Goal: Find specific page/section: Find specific page/section

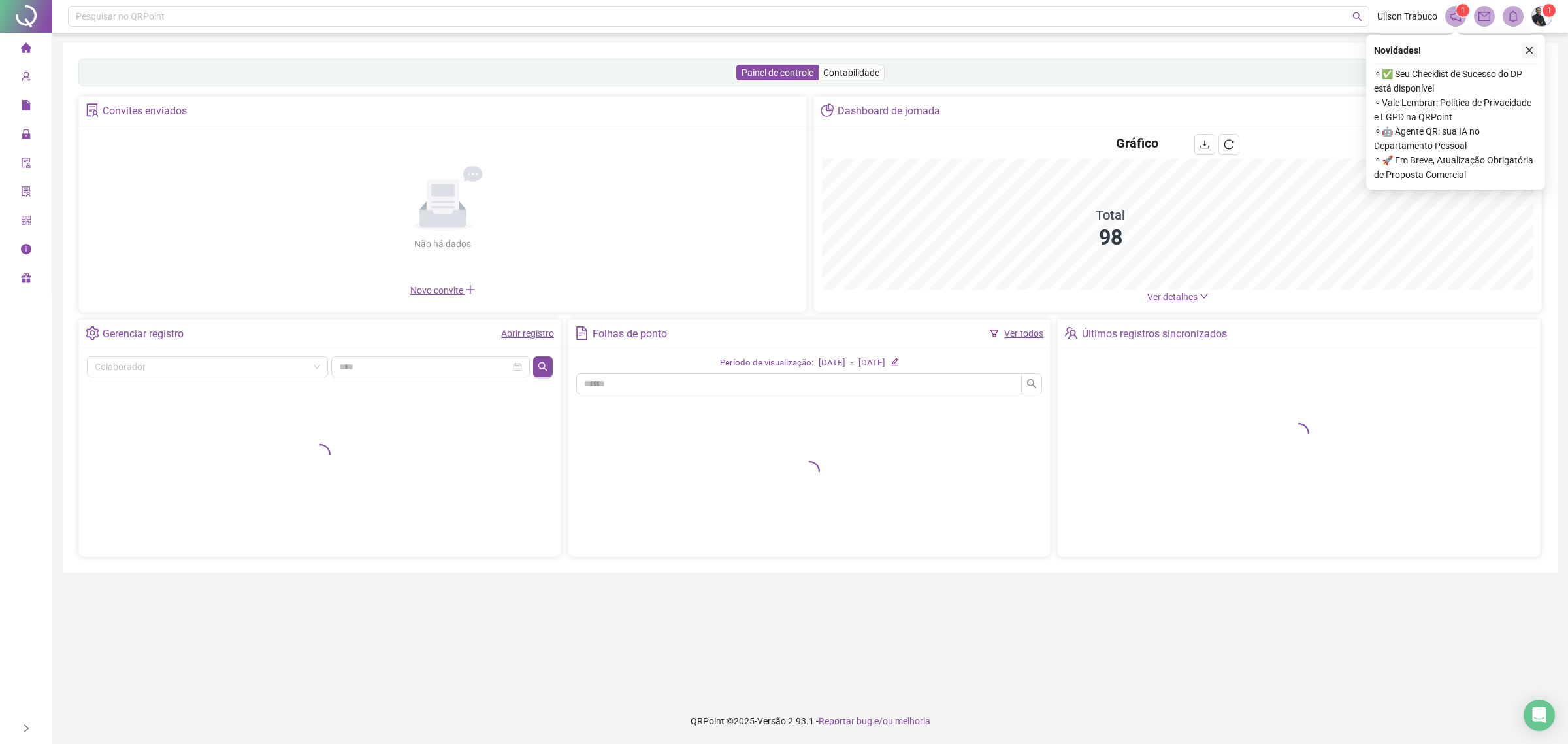
click at [1530, 55] on button "button" at bounding box center [1529, 50] width 16 height 16
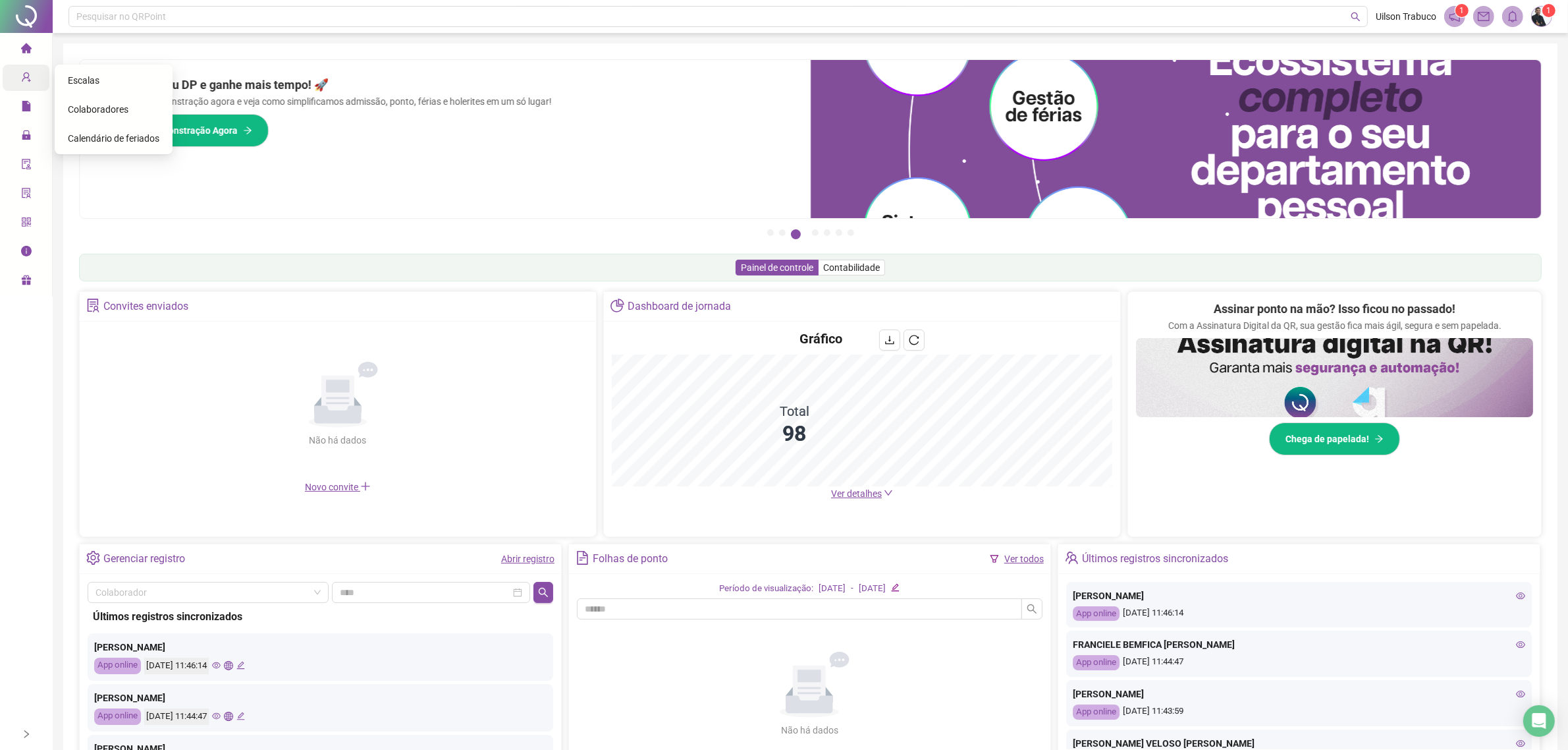
click at [23, 74] on icon "user-add" at bounding box center [26, 77] width 10 height 10
click at [89, 108] on span "Colaboradores" at bounding box center [98, 109] width 61 height 10
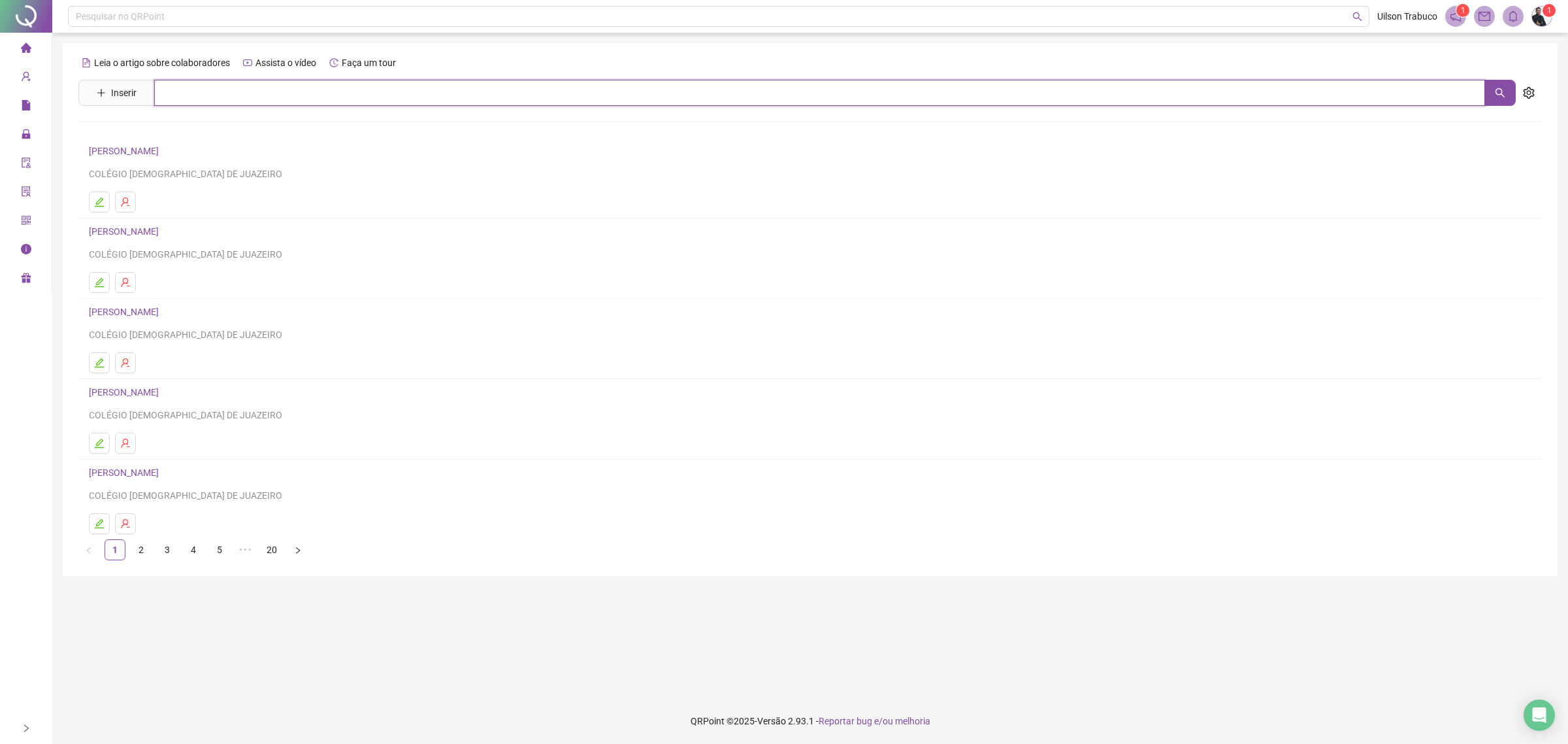
click at [533, 86] on input "text" at bounding box center [820, 93] width 1331 height 26
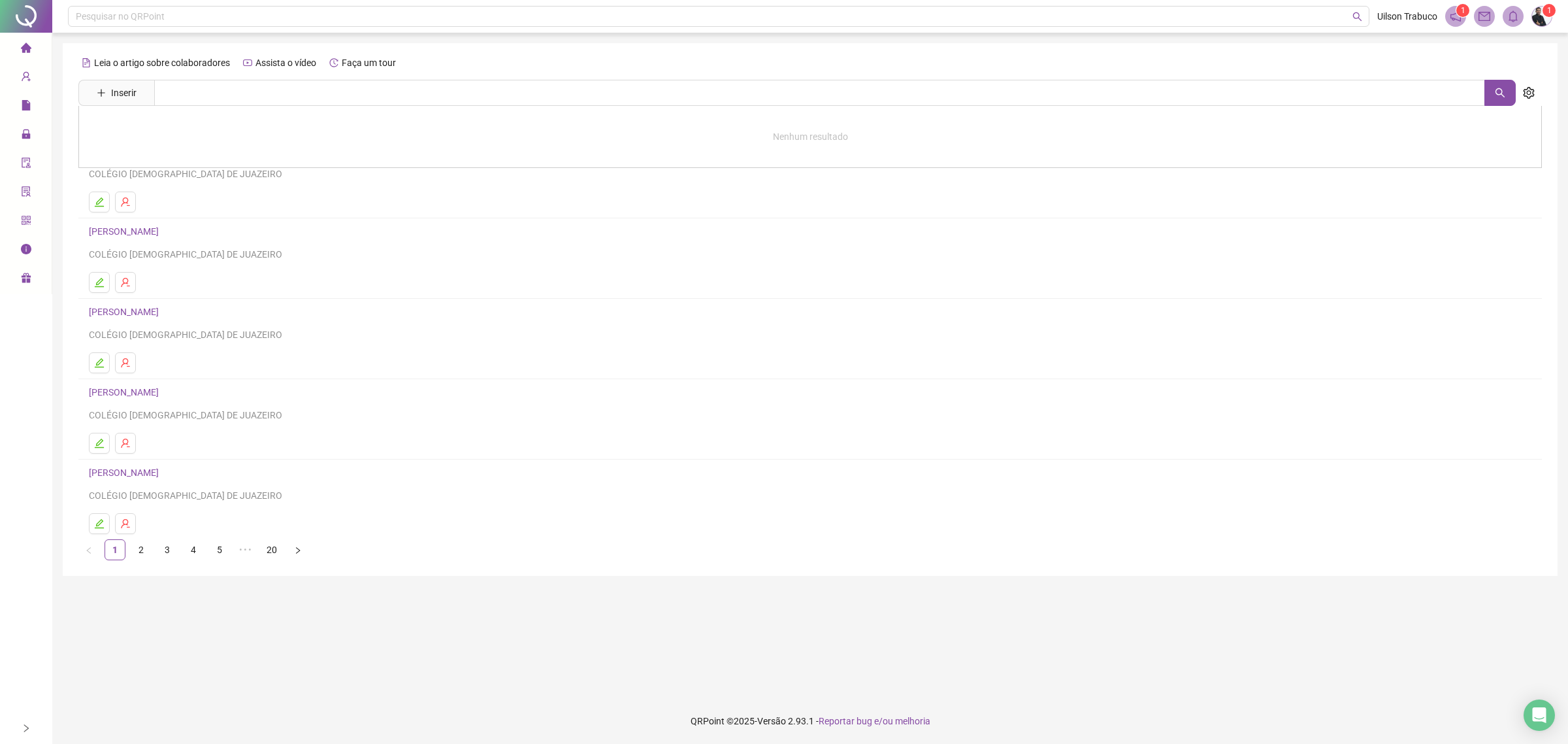
click at [155, 557] on ul "1 2 3 4 5 ••• 20" at bounding box center [810, 550] width 1463 height 21
click at [160, 549] on link "3" at bounding box center [167, 550] width 20 height 20
click at [203, 557] on li "4" at bounding box center [193, 550] width 21 height 21
click at [224, 554] on link "5" at bounding box center [219, 550] width 20 height 20
click at [167, 553] on link "3" at bounding box center [167, 550] width 20 height 20
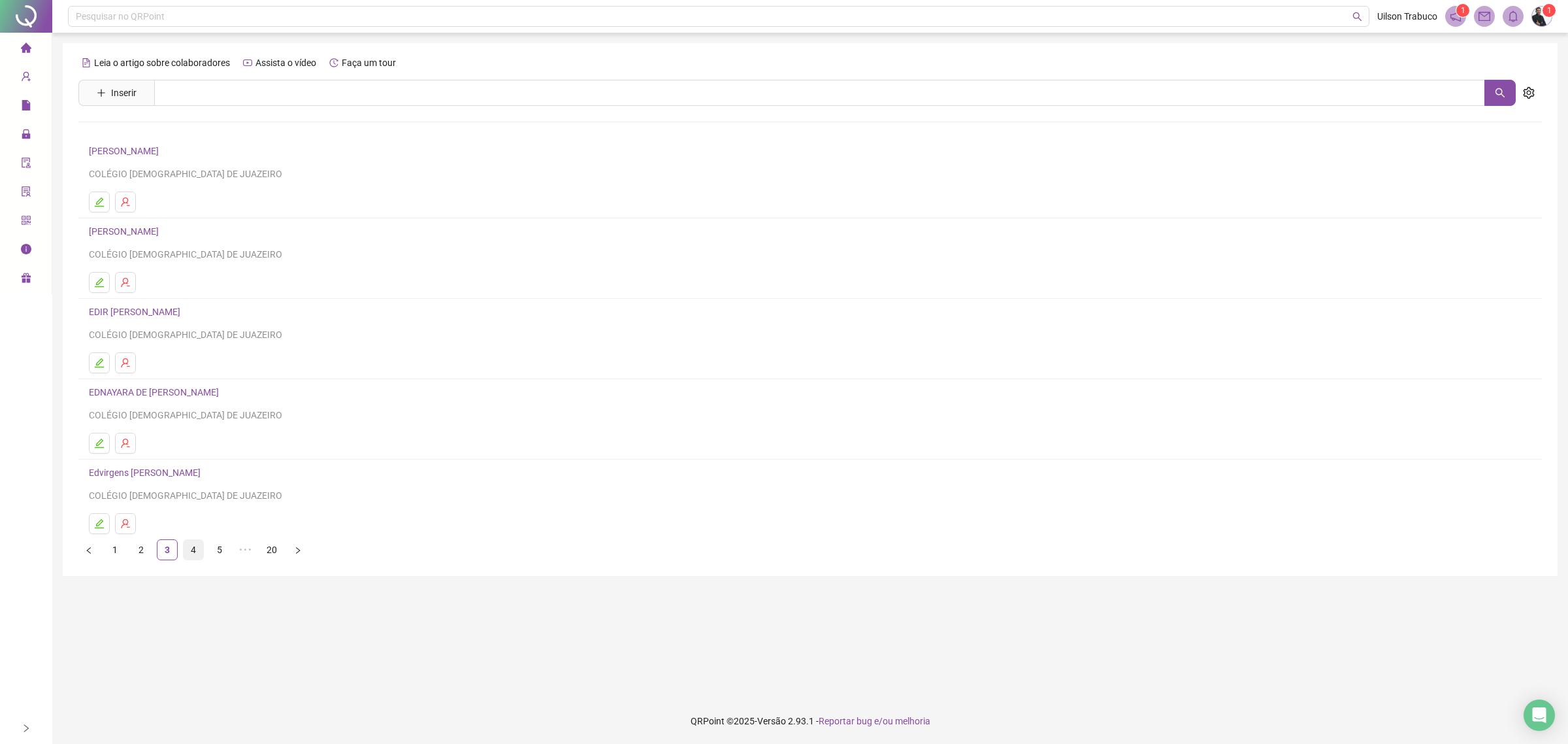
click at [197, 554] on link "4" at bounding box center [193, 550] width 20 height 20
click at [163, 473] on link "[PERSON_NAME]" at bounding box center [126, 472] width 74 height 10
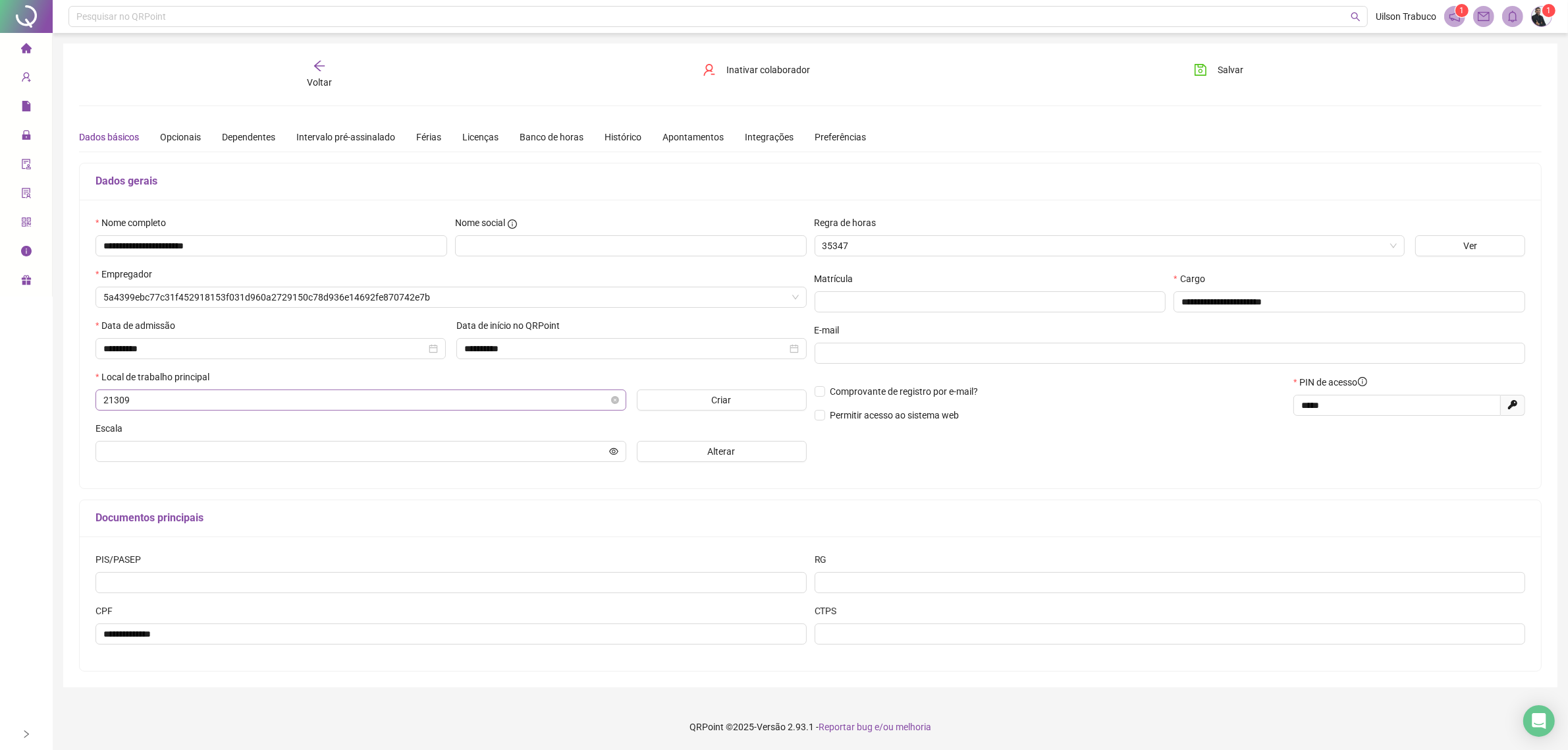
type input "**********"
